Goal: Task Accomplishment & Management: Complete application form

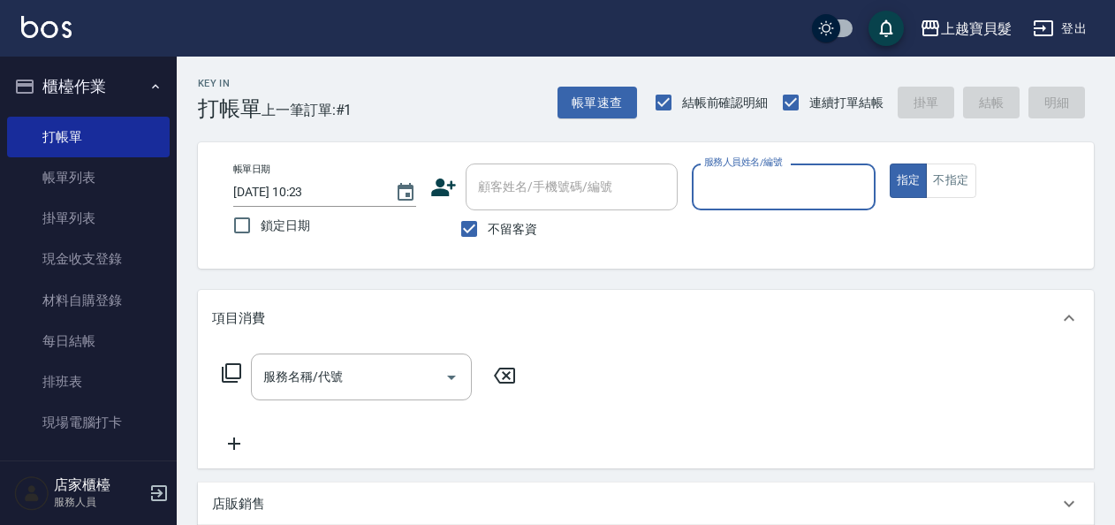
click at [751, 194] on input "服務人員姓名/編號" at bounding box center [783, 186] width 167 height 31
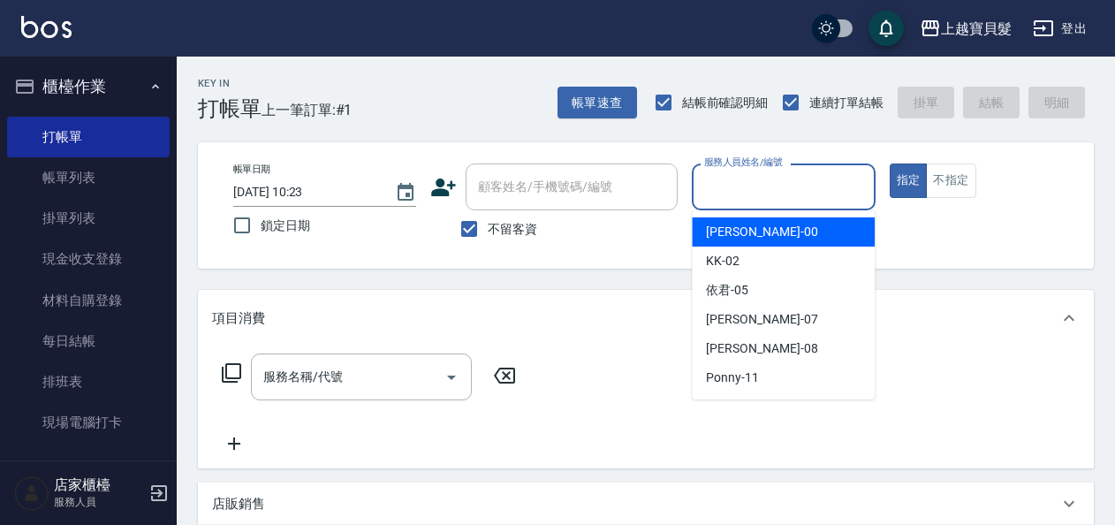
click at [738, 223] on span "小華 -00" at bounding box center [761, 232] width 111 height 19
type input "小華-00"
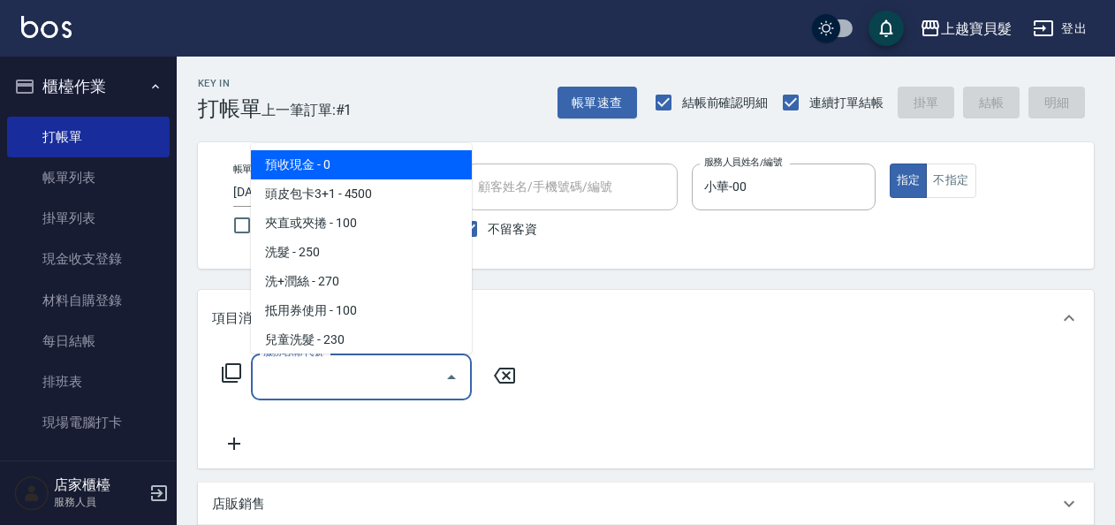
click at [279, 378] on input "服務名稱/代號" at bounding box center [348, 376] width 178 height 31
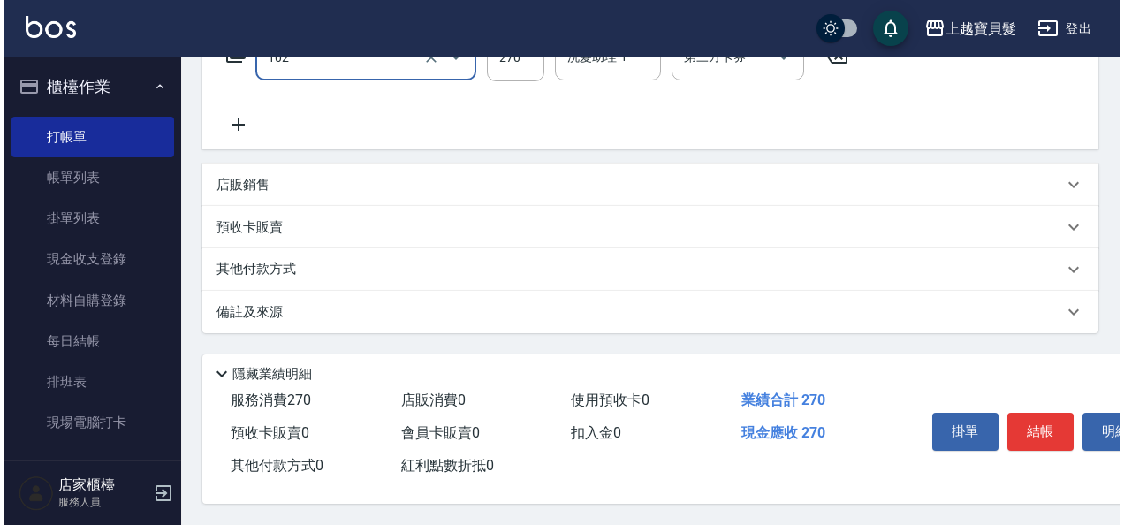
scroll to position [326, 0]
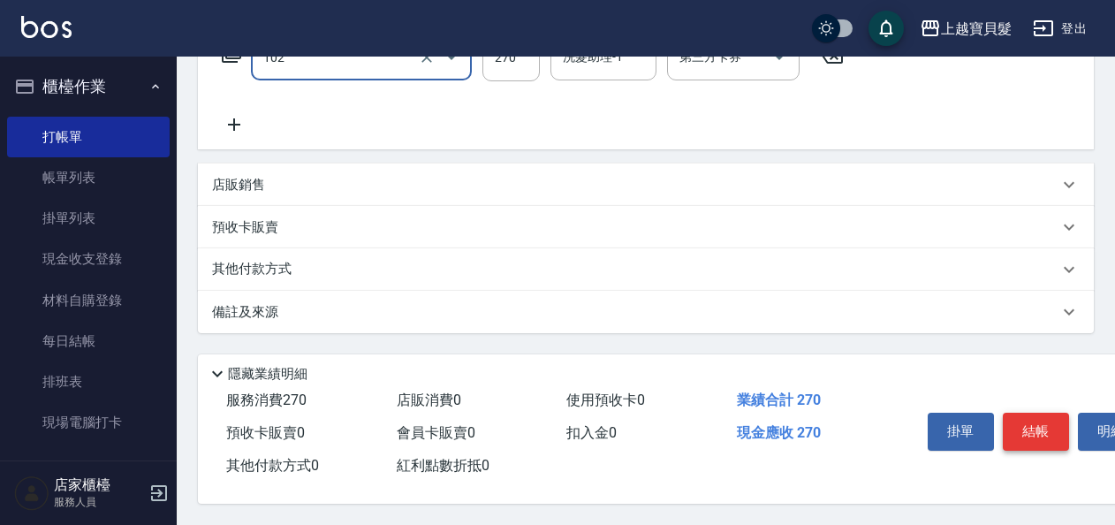
type input "洗+潤絲(102)"
click at [1024, 428] on button "結帳" at bounding box center [1036, 431] width 66 height 37
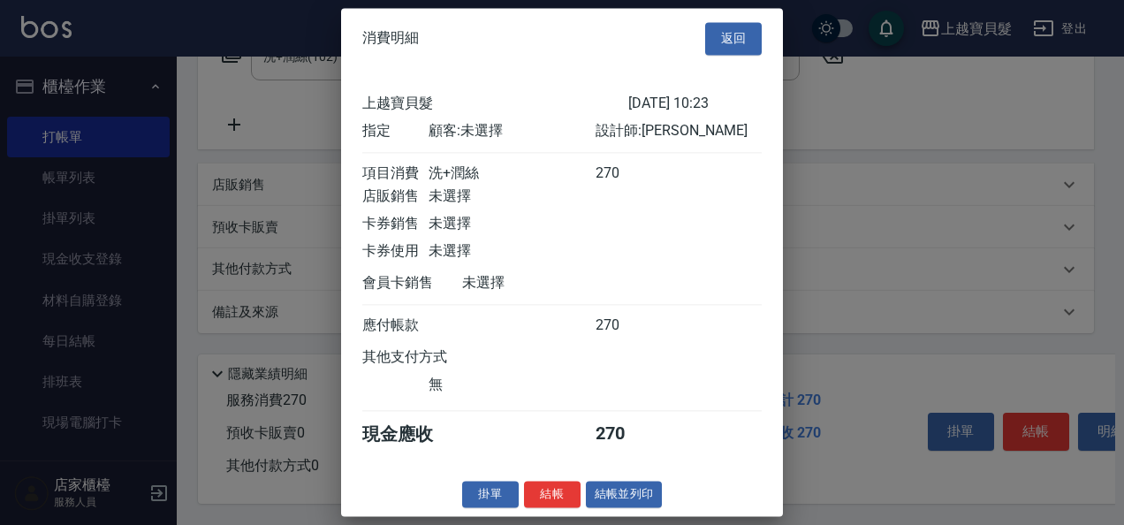
scroll to position [4, 0]
click at [630, 492] on button "結帳並列印" at bounding box center [624, 494] width 77 height 27
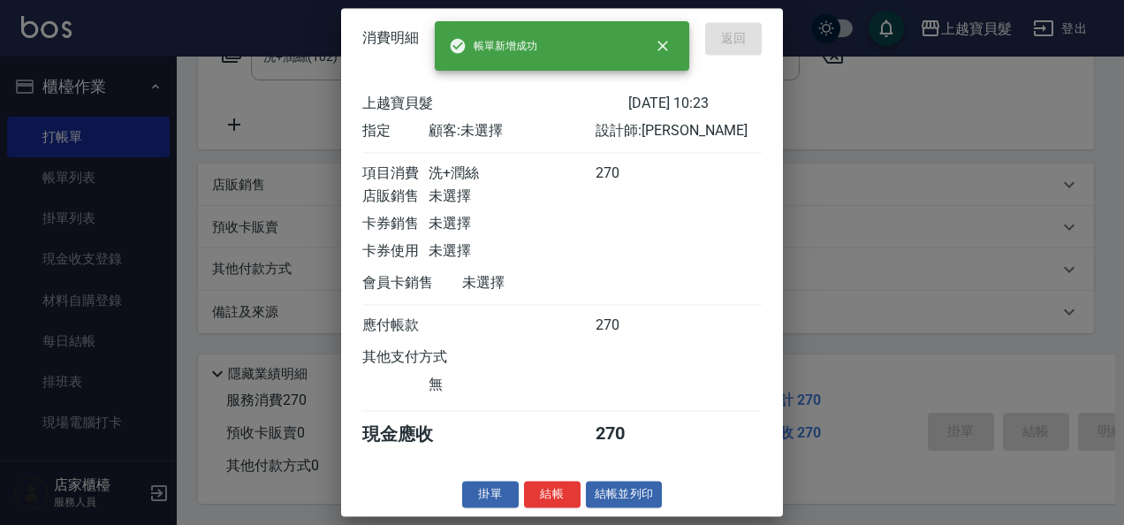
type input "[DATE] 13:11"
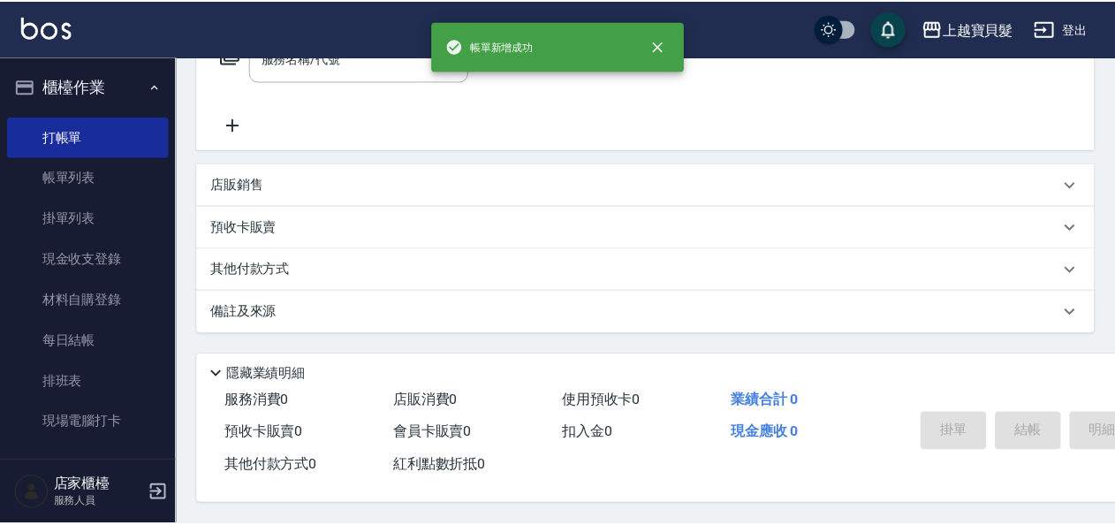
scroll to position [0, 0]
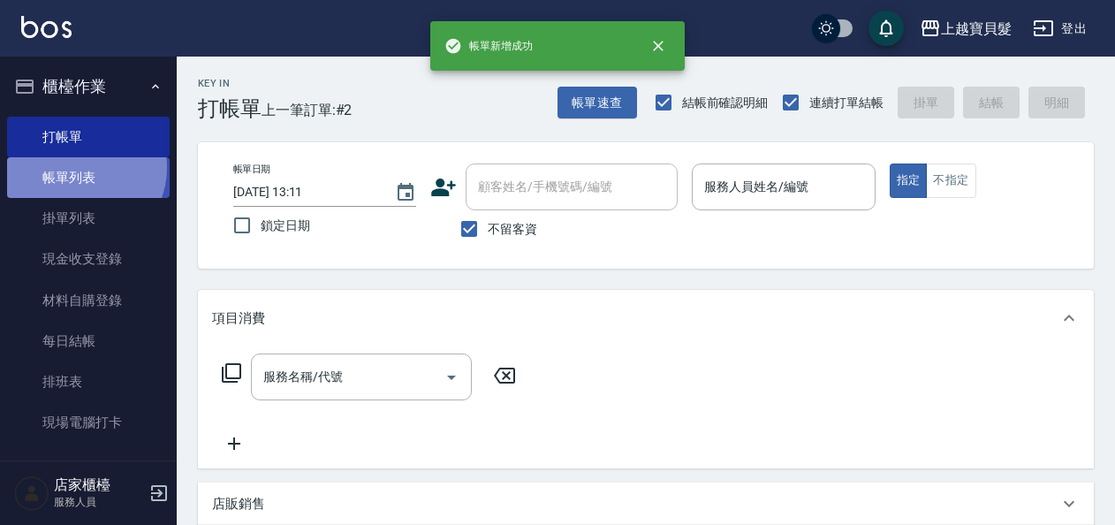
click at [80, 168] on link "帳單列表" at bounding box center [88, 177] width 163 height 41
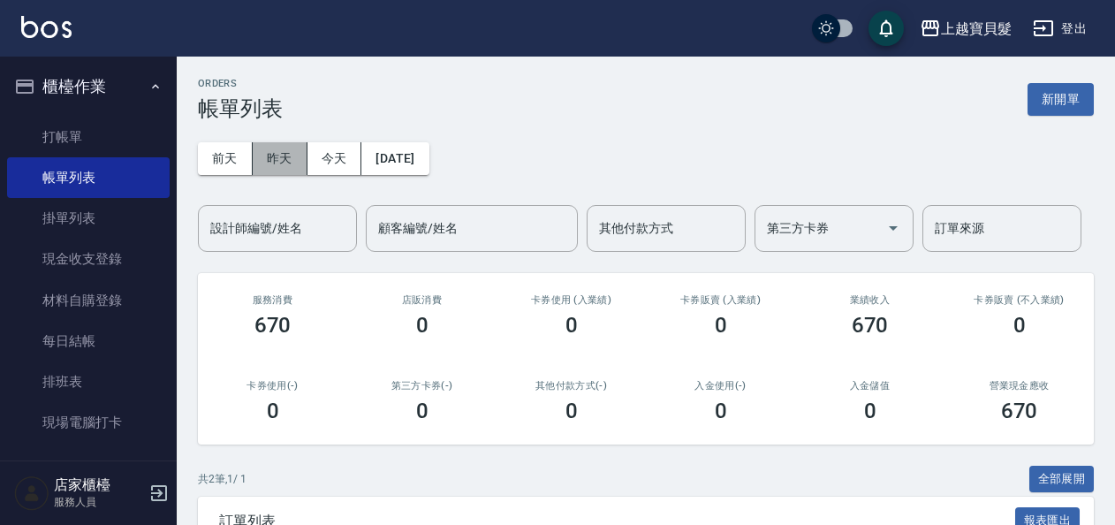
click at [281, 159] on button "昨天" at bounding box center [280, 158] width 55 height 33
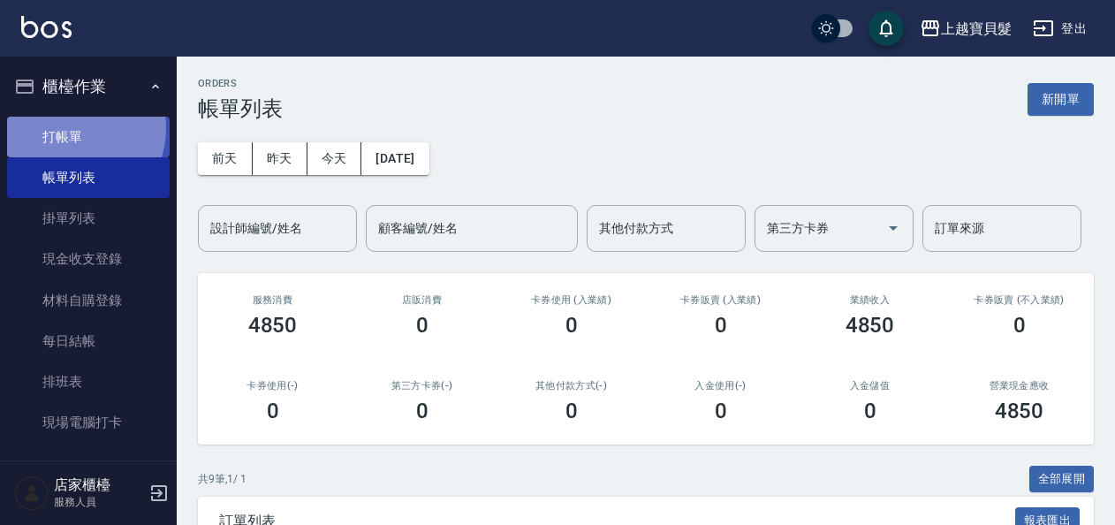
click at [69, 129] on link "打帳單" at bounding box center [88, 137] width 163 height 41
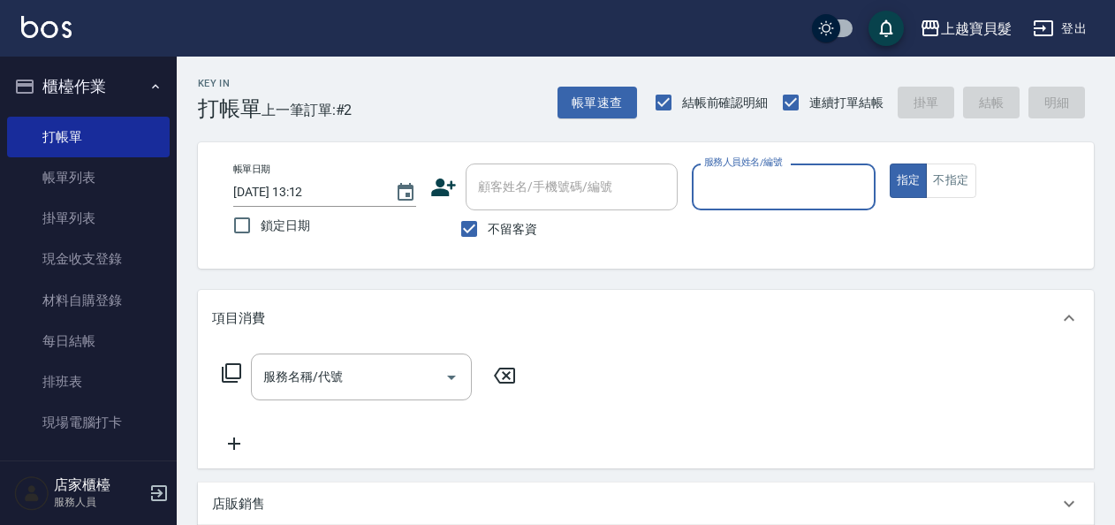
click at [742, 182] on input "服務人員姓名/編號" at bounding box center [783, 186] width 167 height 31
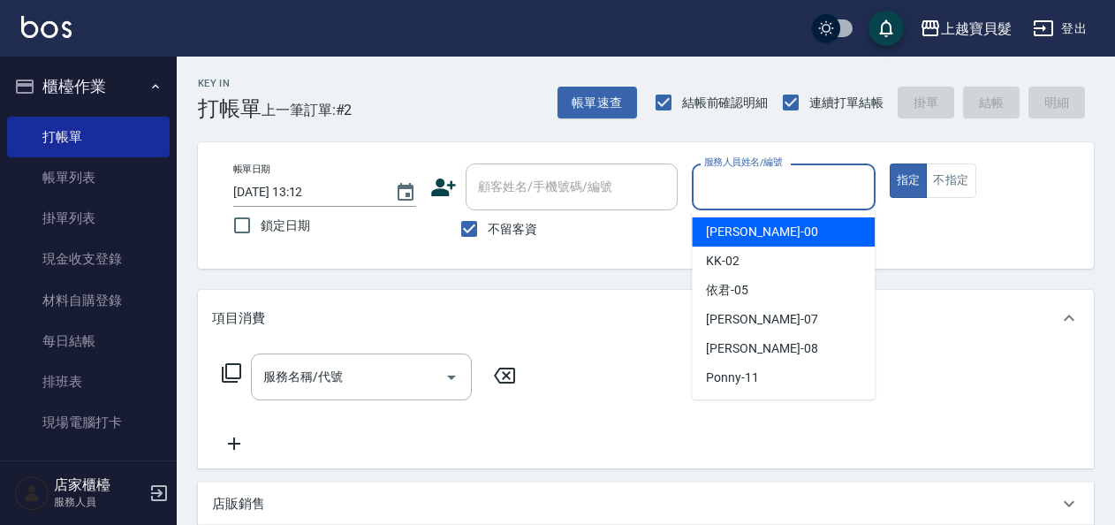
click at [740, 226] on span "小華 -00" at bounding box center [761, 232] width 111 height 19
type input "小華-00"
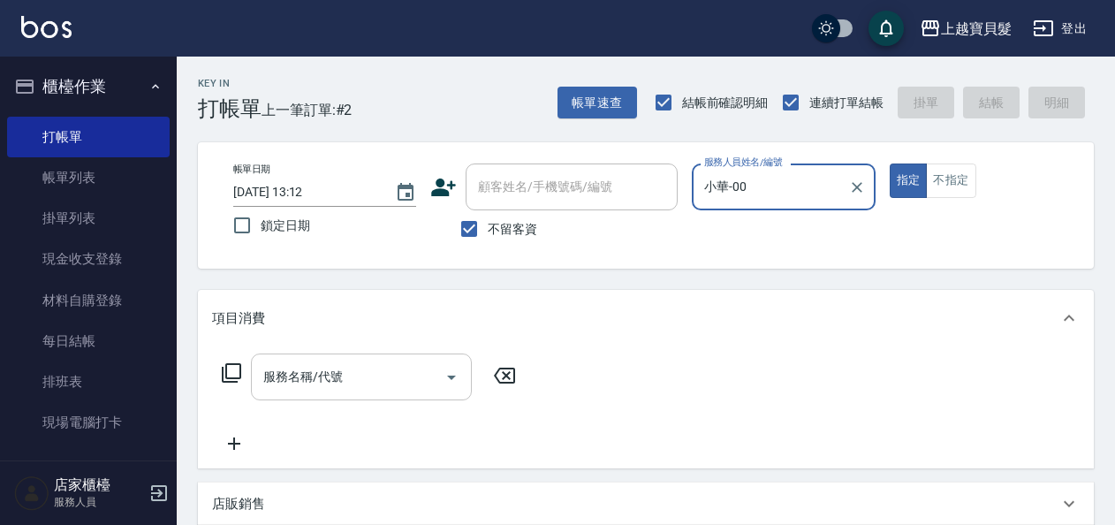
click at [359, 359] on div "服務名稱/代號" at bounding box center [361, 376] width 221 height 47
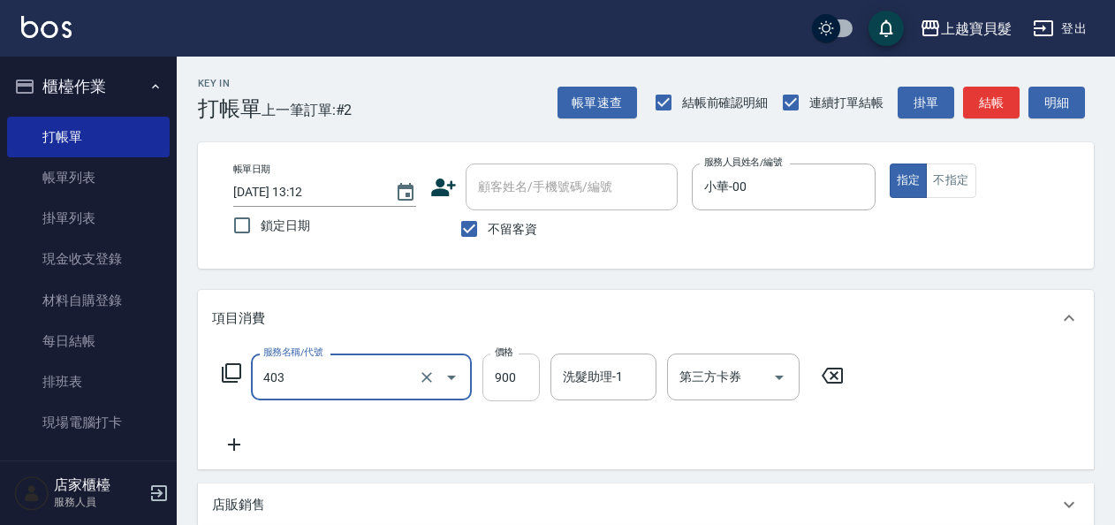
type input "補染(403)"
click at [516, 376] on input "900" at bounding box center [510, 377] width 57 height 48
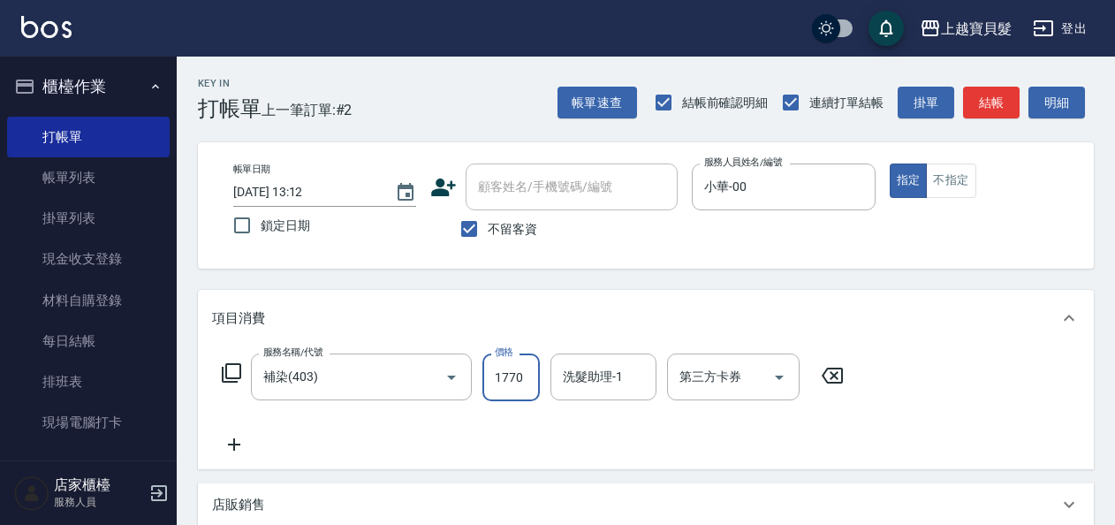
type input "1770"
click at [490, 428] on div "服務名稱/代號 補染(403) 服務名稱/代號 價格 1770 價格 洗髮助理-1 洗髮助理-1 第三方卡券 第三方卡券" at bounding box center [533, 404] width 642 height 102
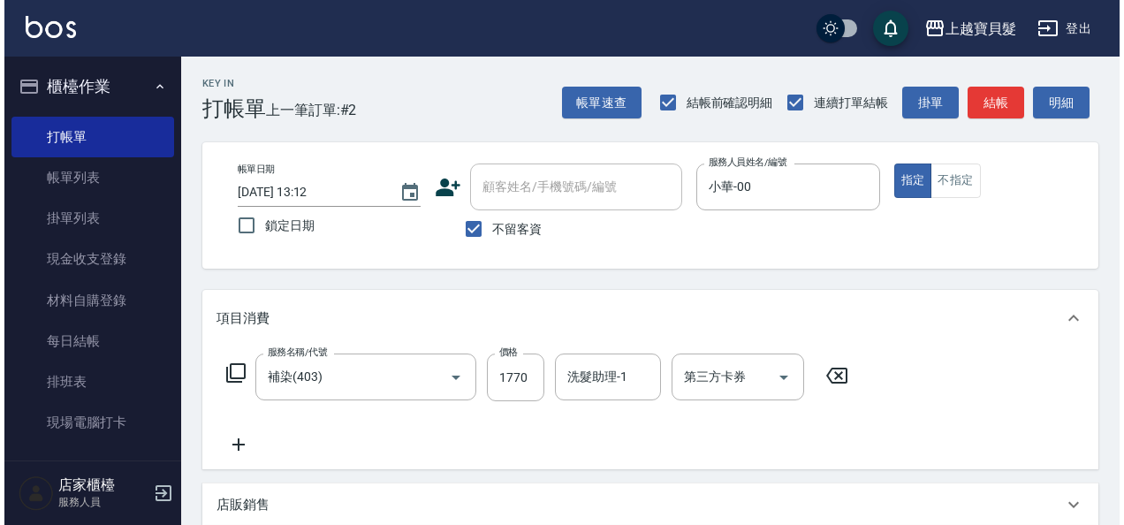
scroll to position [326, 0]
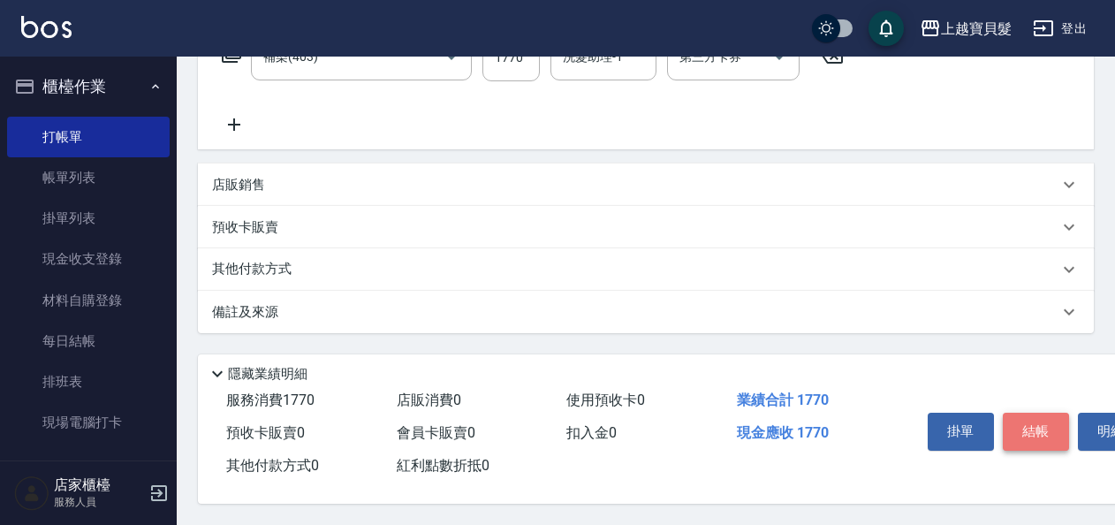
click at [1033, 435] on button "結帳" at bounding box center [1036, 431] width 66 height 37
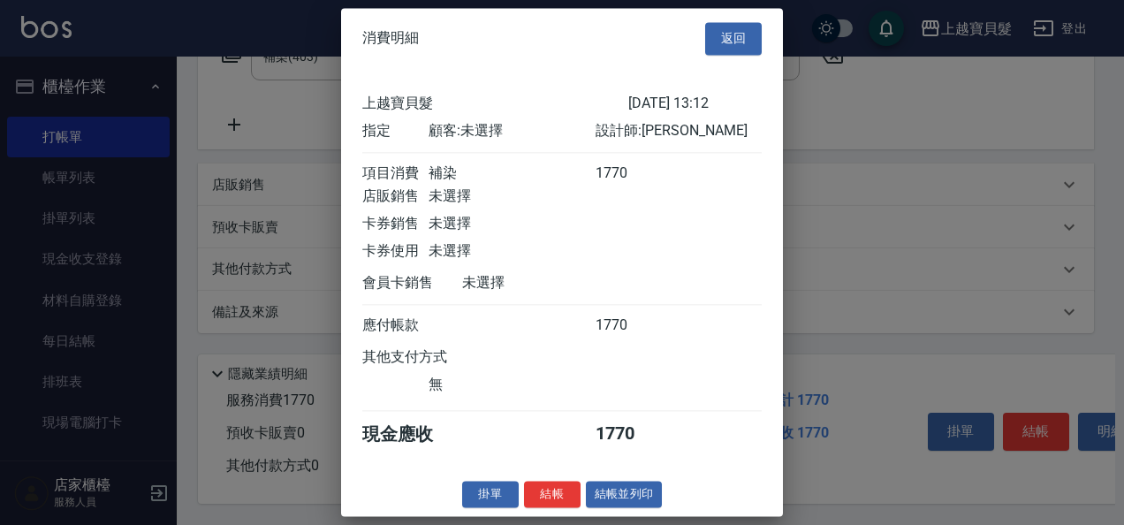
scroll to position [4, 0]
click at [618, 508] on button "結帳並列印" at bounding box center [624, 494] width 77 height 27
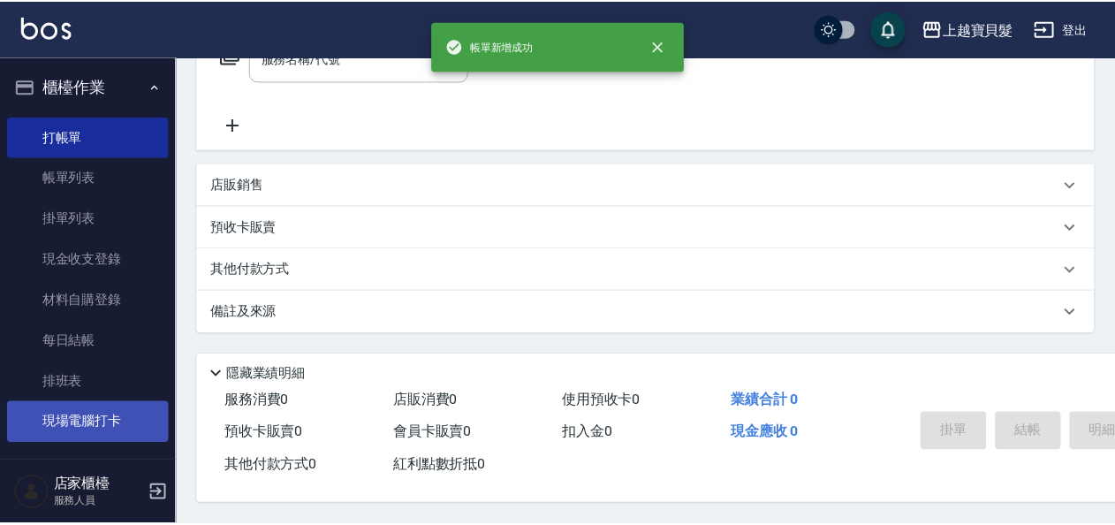
scroll to position [0, 0]
